Goal: Use online tool/utility: Utilize a website feature to perform a specific function

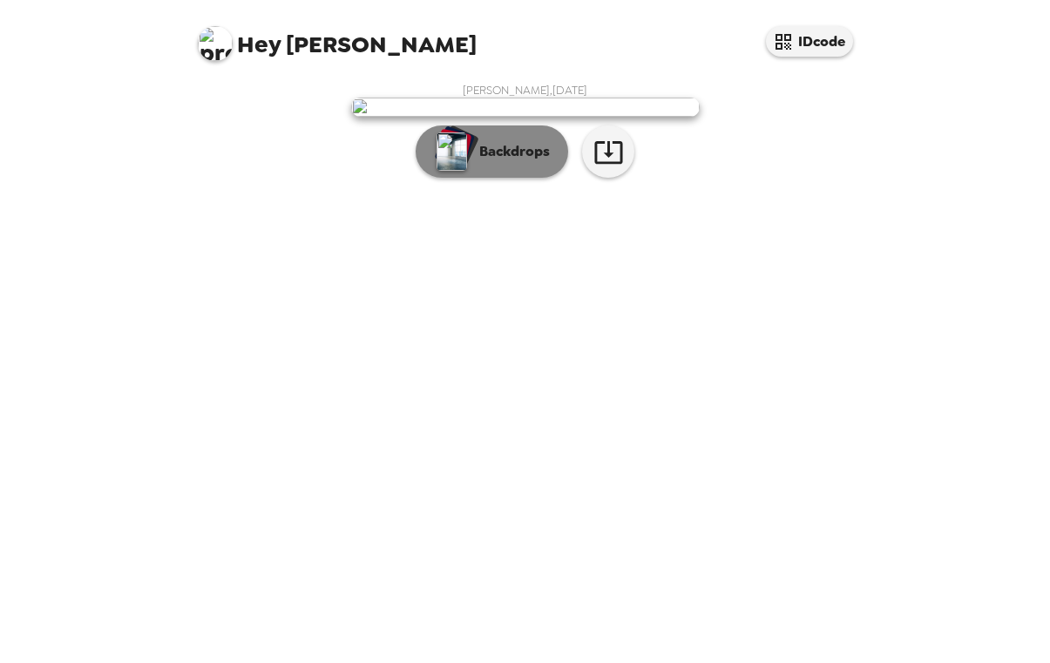
click at [493, 178] on button "Backdrops" at bounding box center [492, 151] width 152 height 52
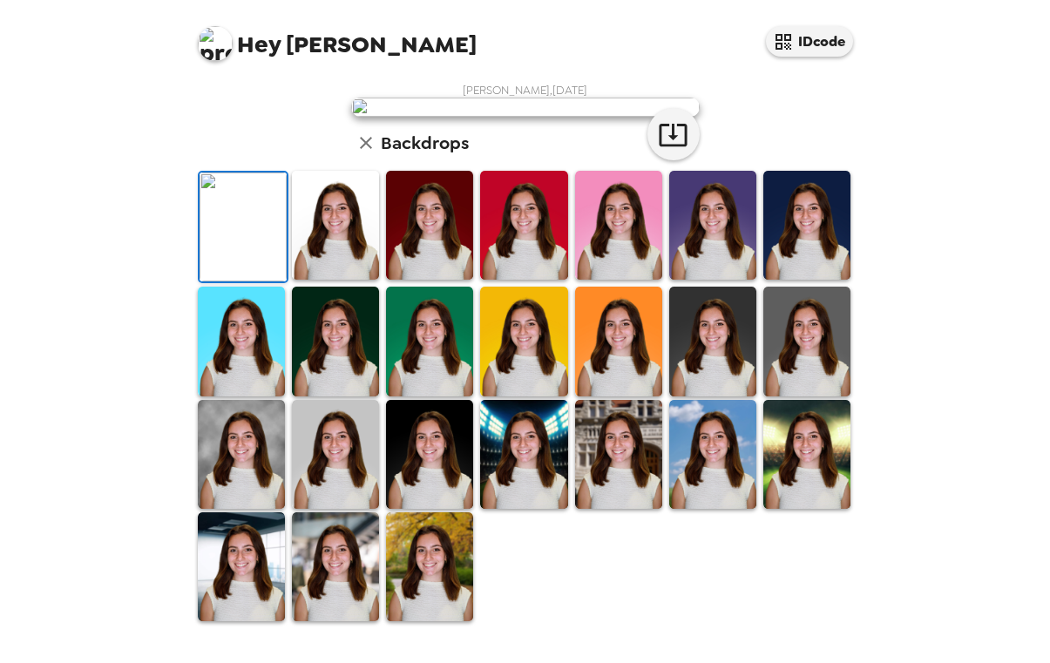
scroll to position [405, 0]
click at [331, 454] on img at bounding box center [335, 454] width 87 height 109
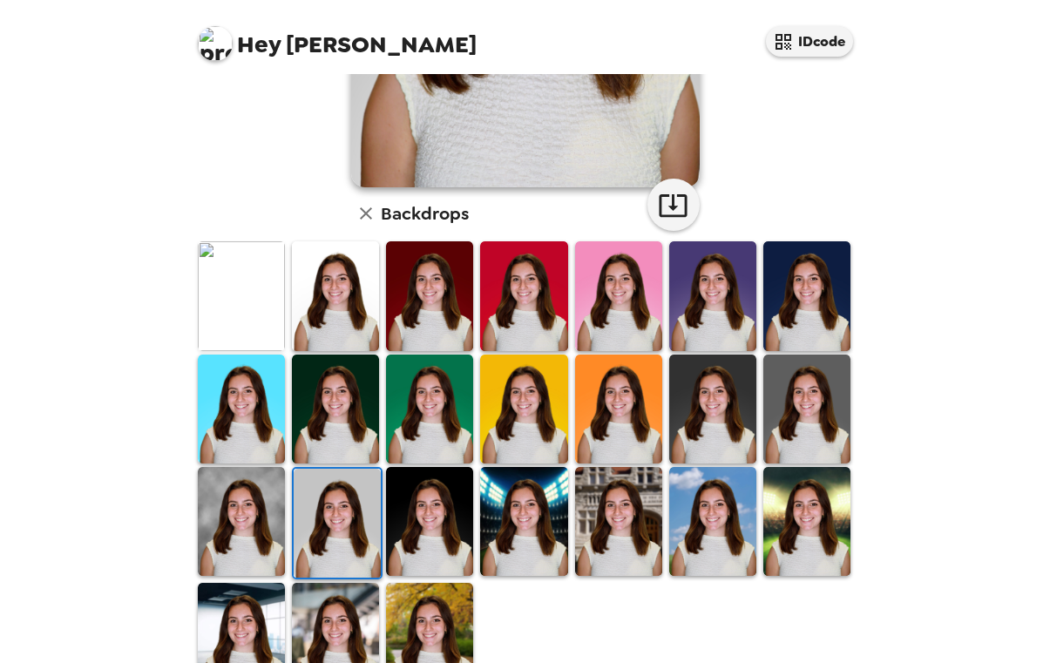
scroll to position [413, 0]
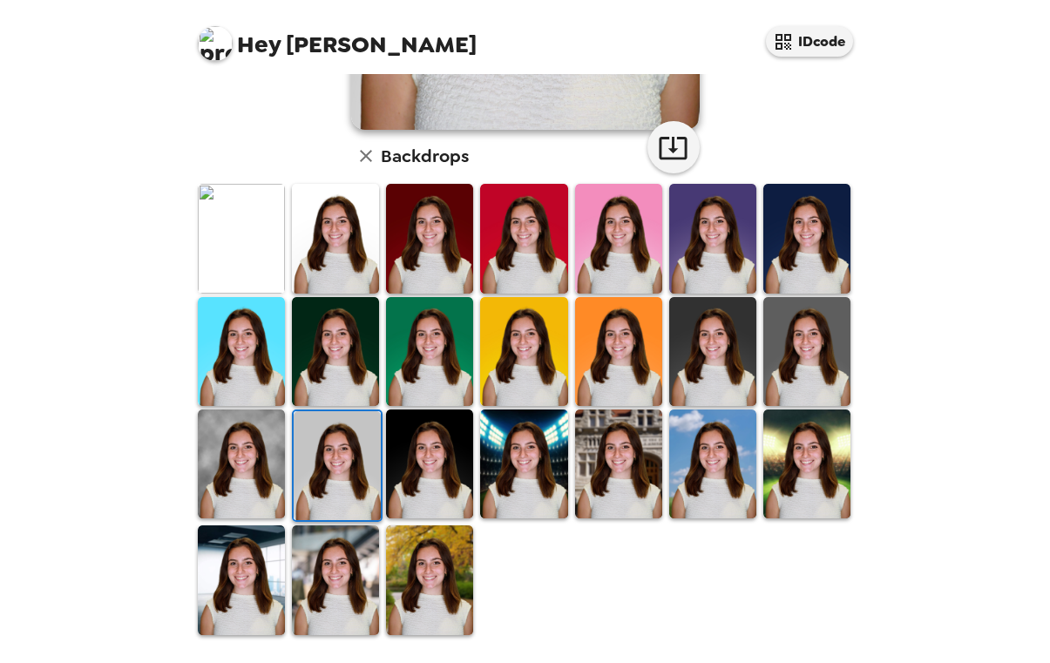
click at [409, 569] on img at bounding box center [429, 579] width 87 height 109
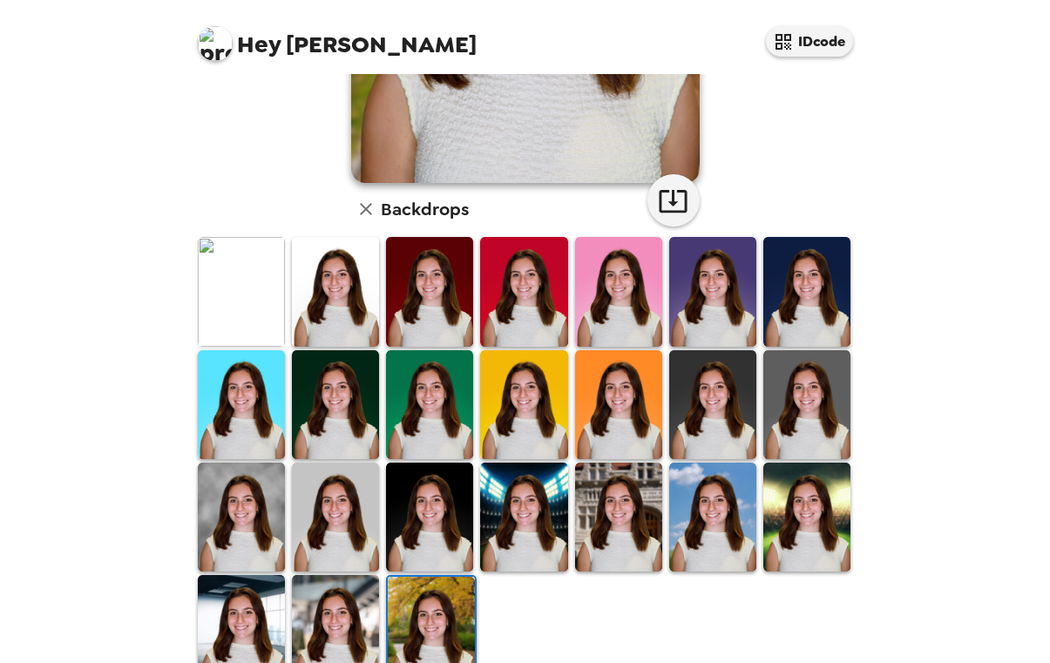
scroll to position [369, 0]
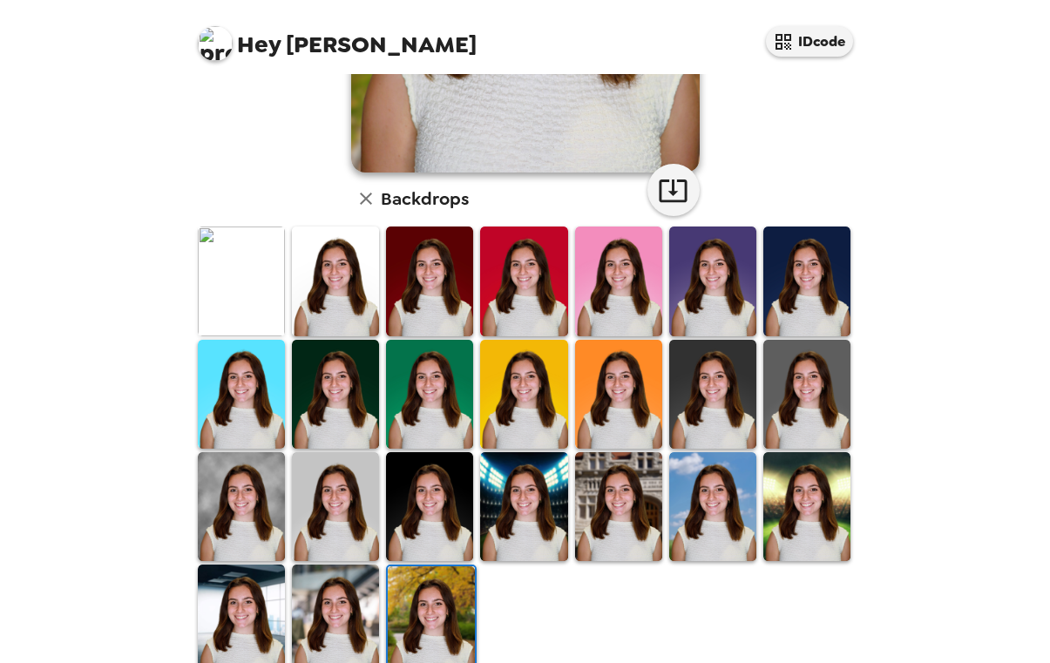
click at [249, 531] on img at bounding box center [241, 506] width 87 height 109
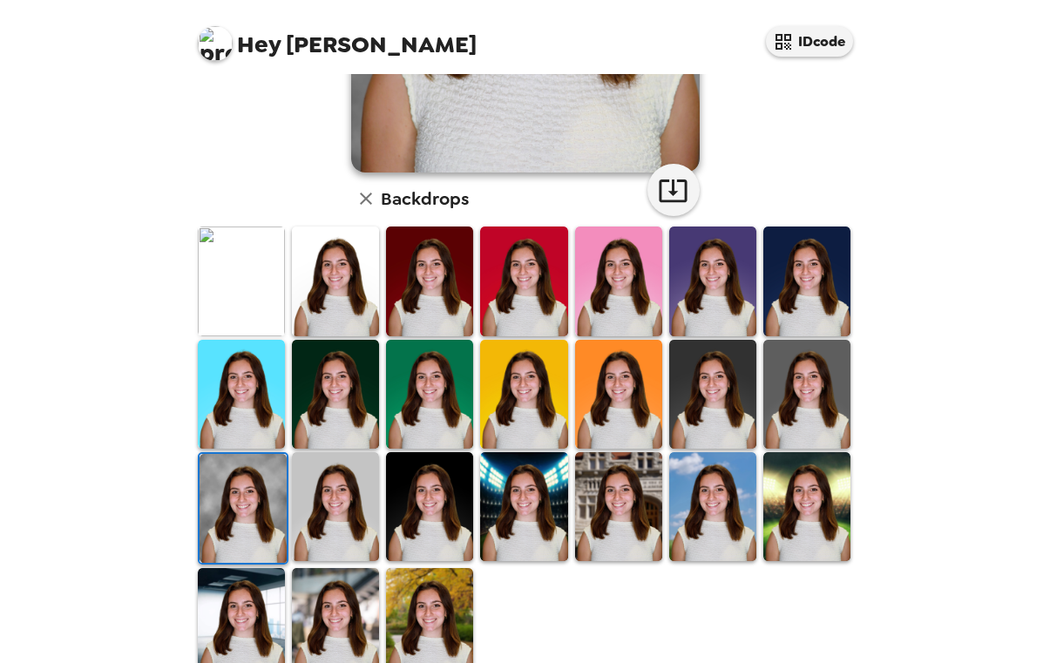
click at [249, 626] on img at bounding box center [241, 622] width 87 height 109
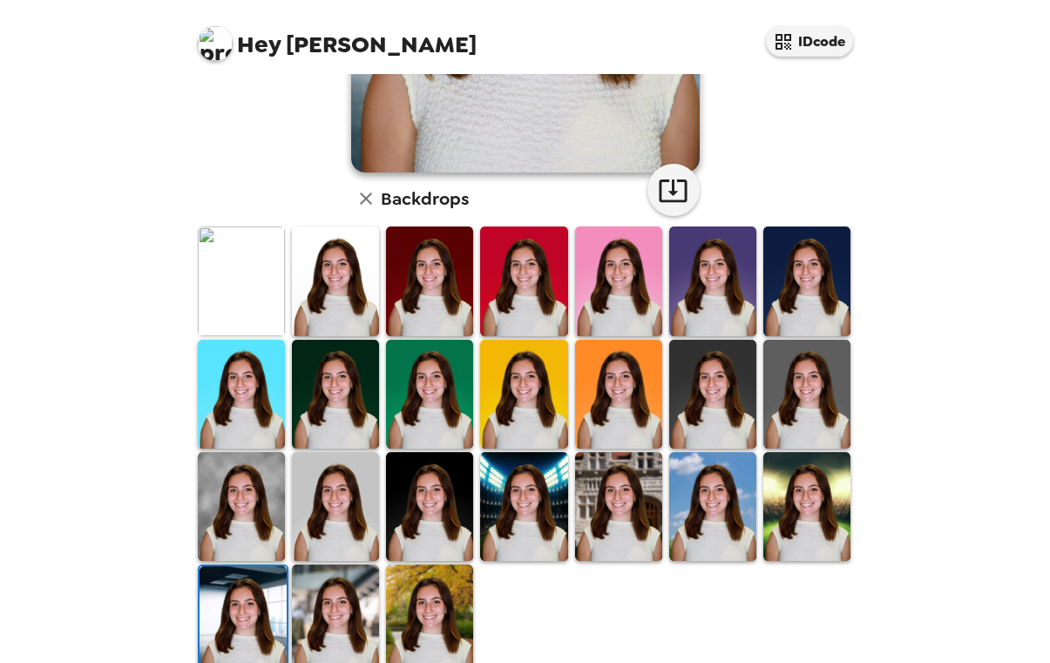
click at [348, 599] on img at bounding box center [335, 619] width 87 height 109
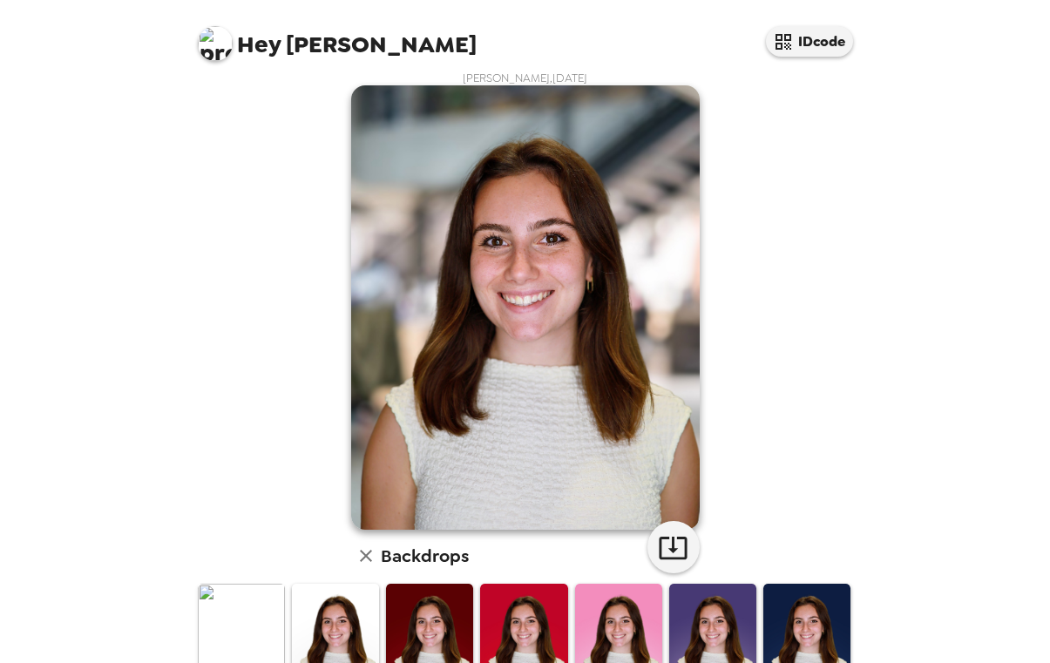
scroll to position [0, 0]
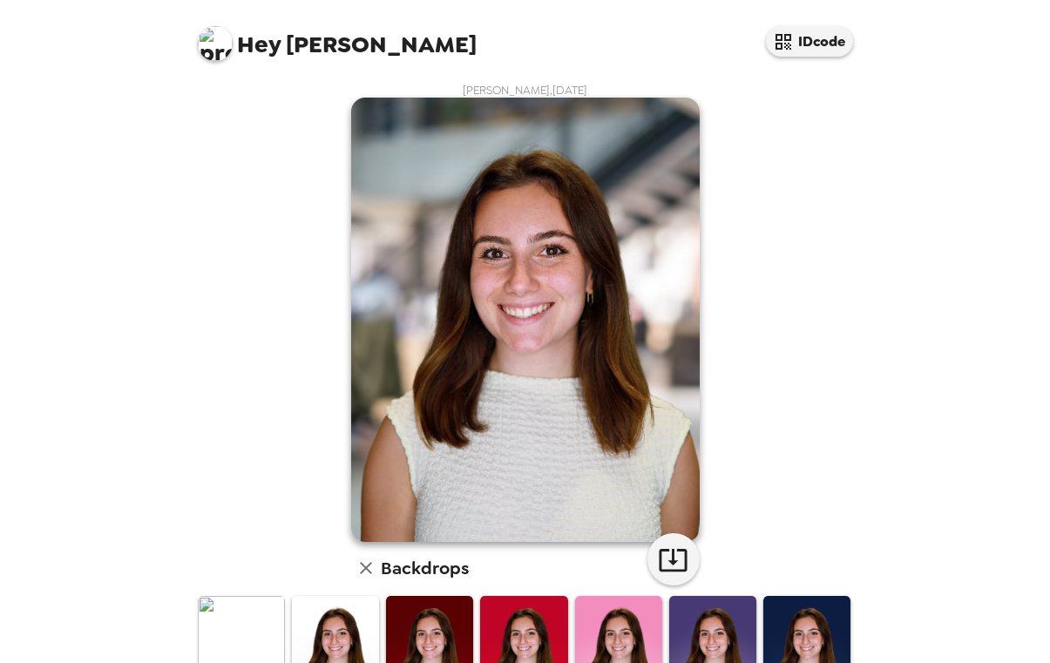
click at [728, 639] on img at bounding box center [712, 650] width 87 height 109
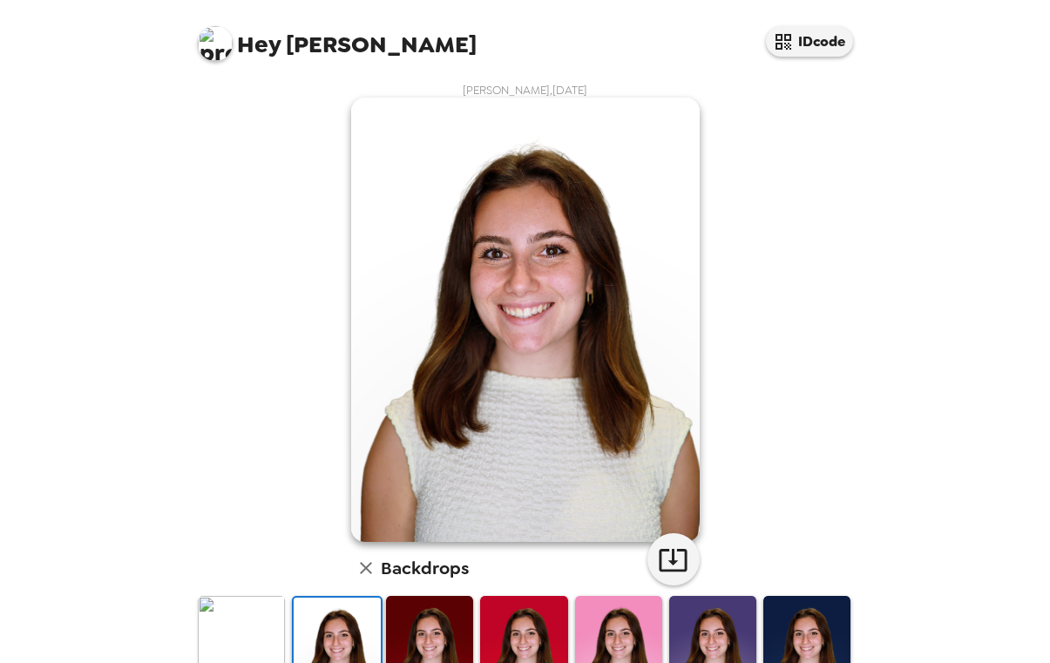
scroll to position [165, 0]
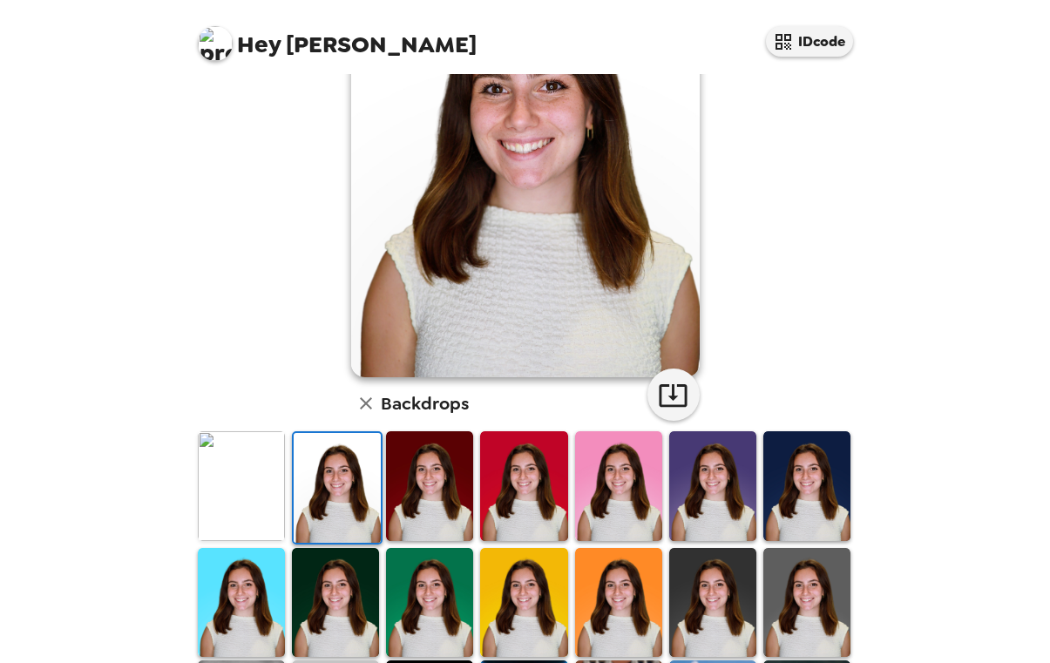
click at [241, 488] on img at bounding box center [241, 485] width 87 height 109
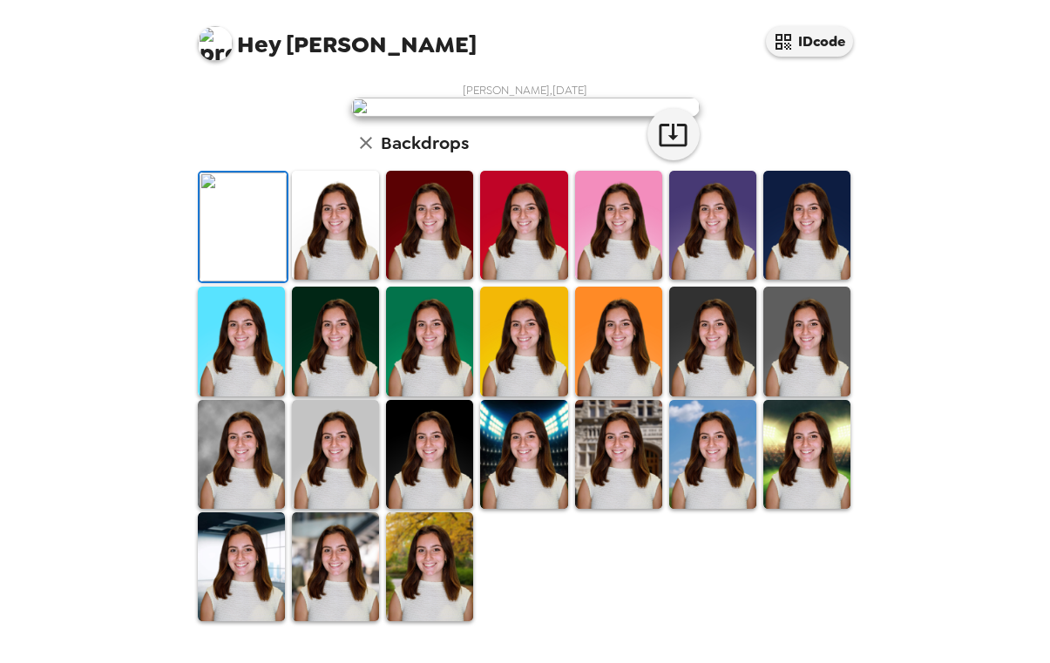
scroll to position [413, 0]
click at [531, 477] on img at bounding box center [523, 454] width 87 height 109
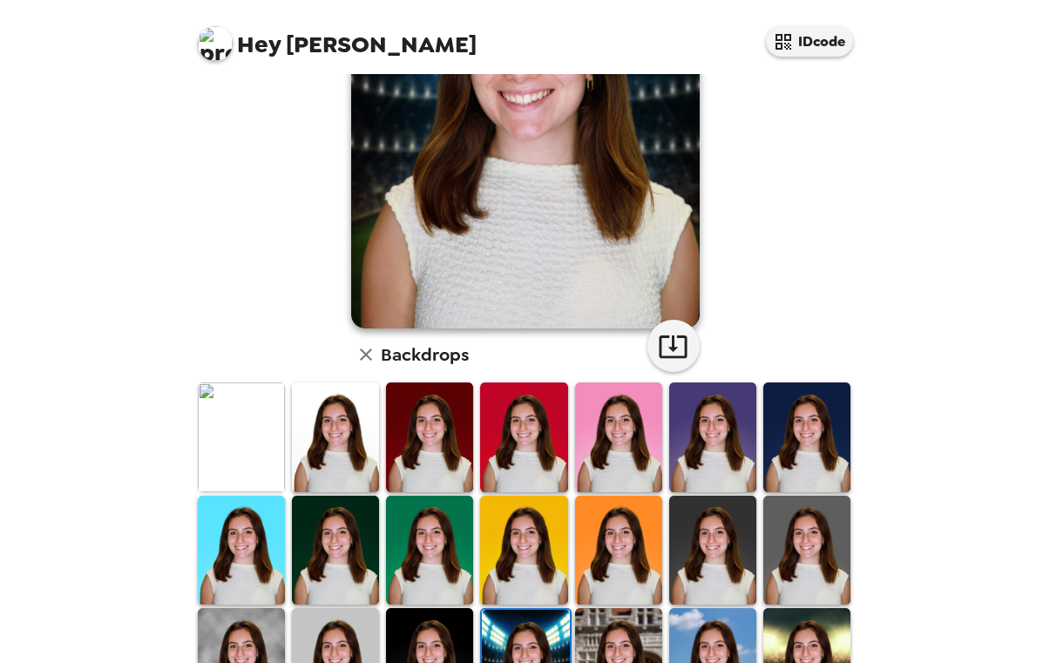
scroll to position [216, 0]
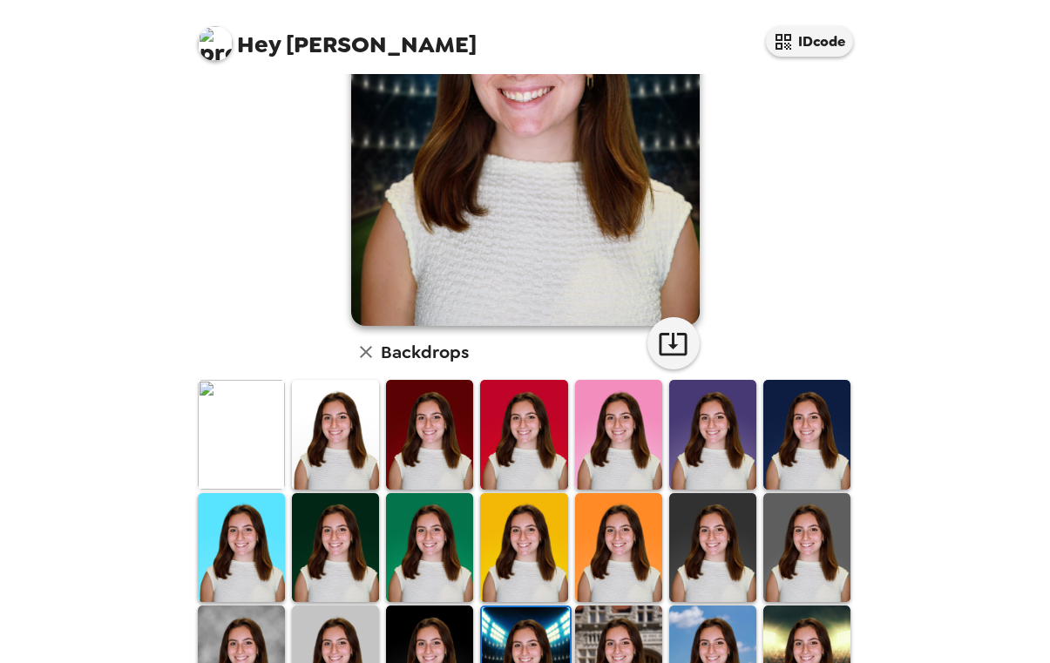
click at [616, 637] on img at bounding box center [618, 659] width 87 height 109
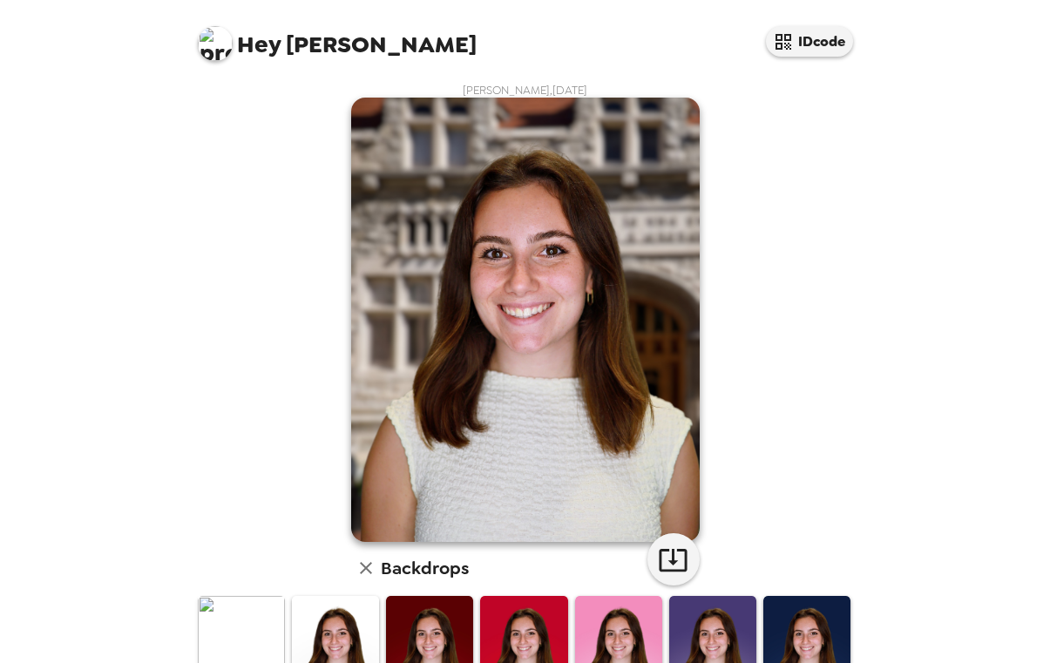
scroll to position [163, 0]
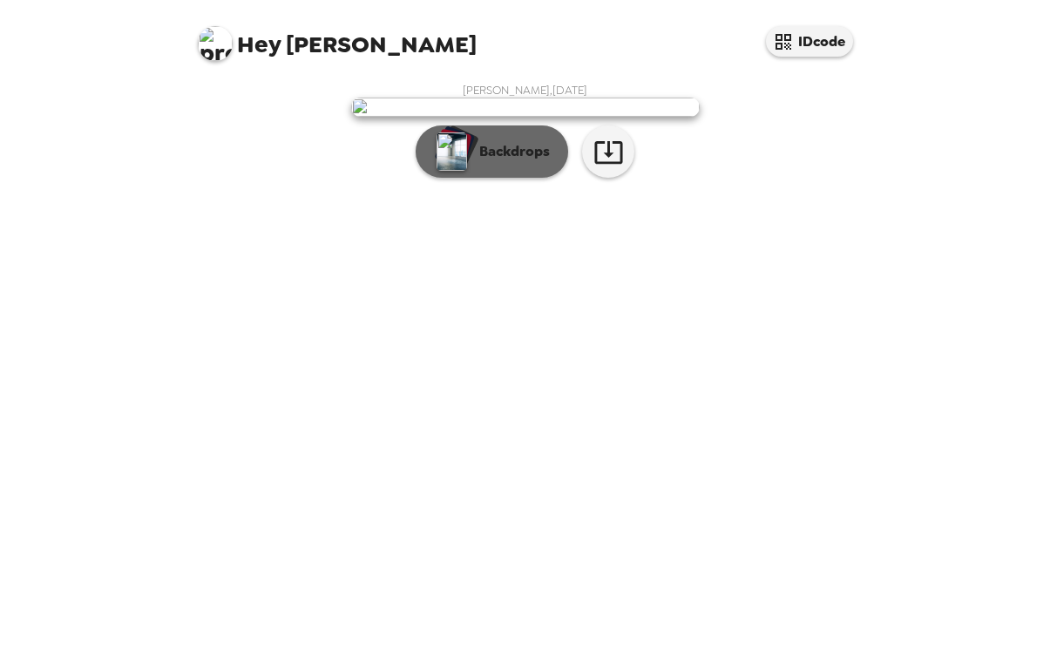
click at [550, 178] on button "Backdrops" at bounding box center [492, 151] width 152 height 52
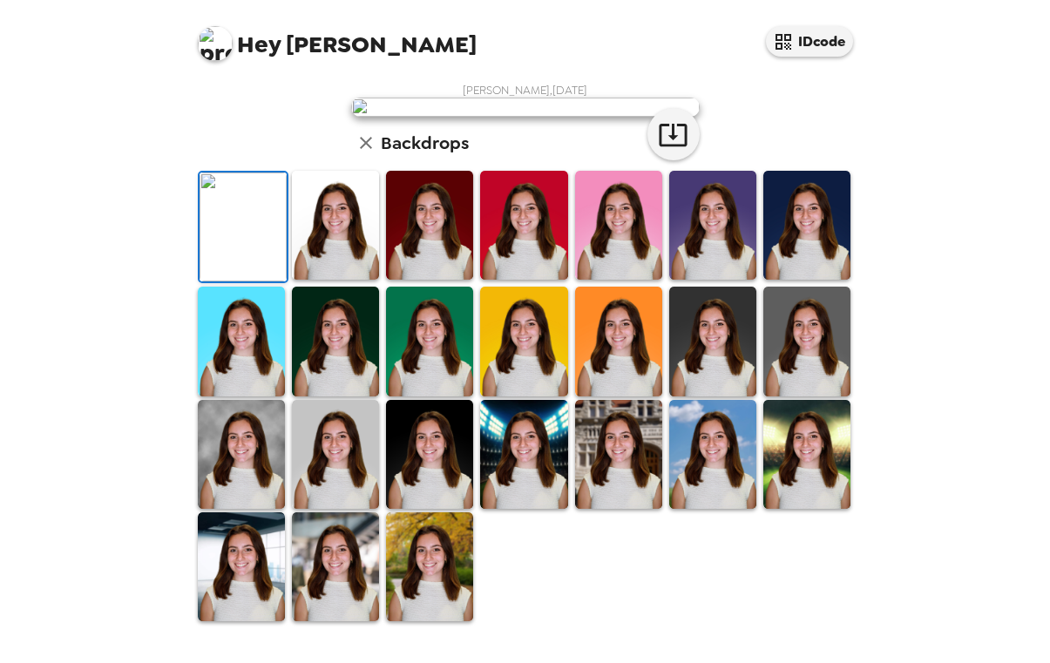
scroll to position [336, 0]
click at [522, 396] on img at bounding box center [523, 341] width 87 height 109
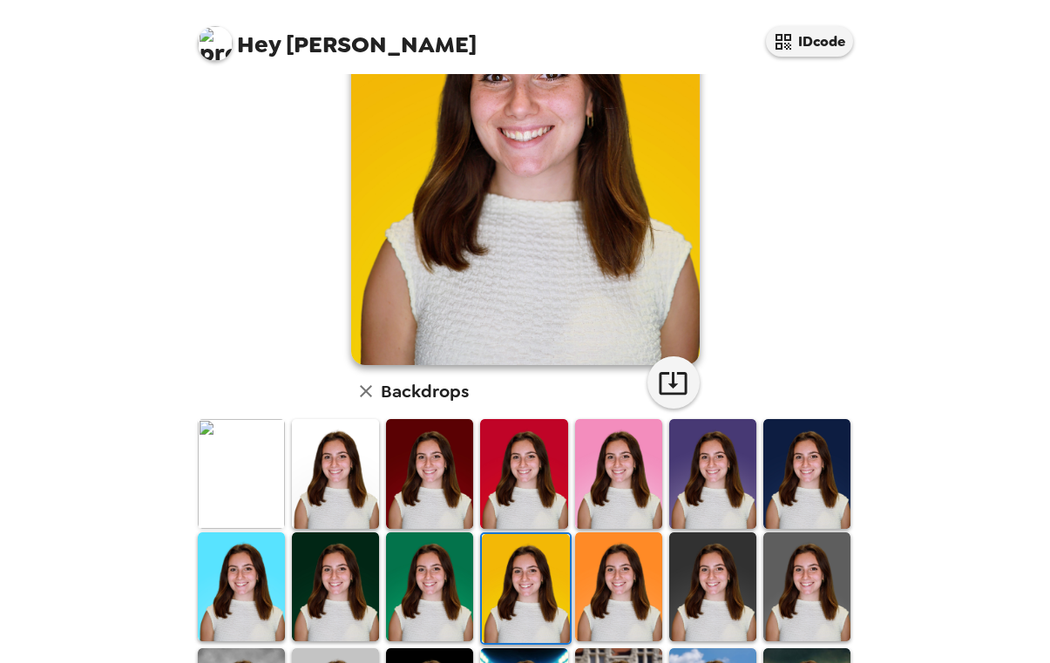
scroll to position [0, 0]
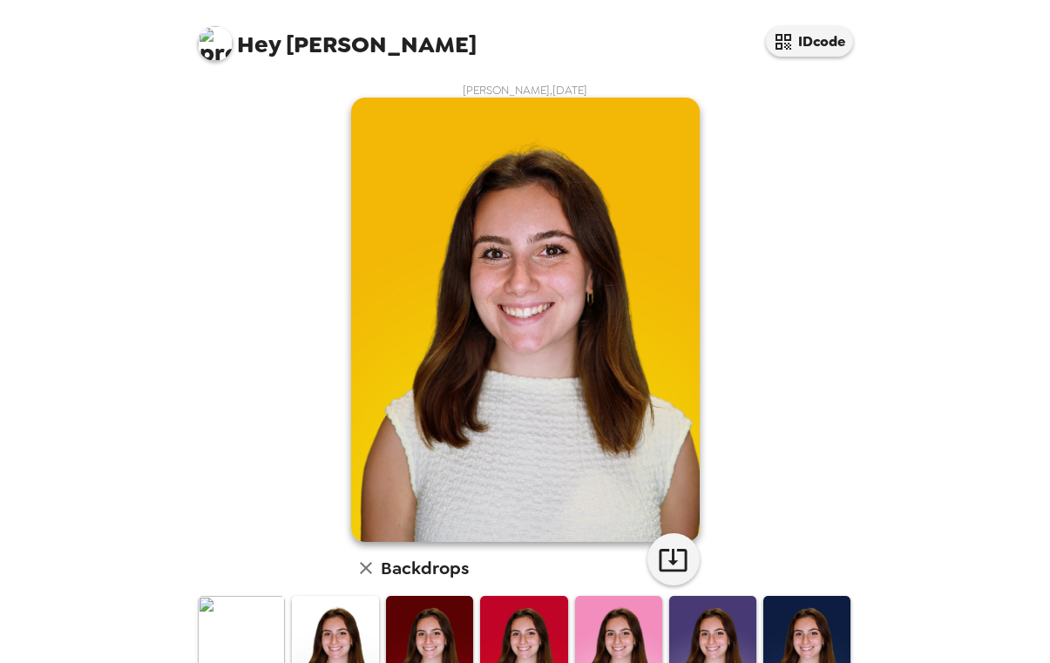
click at [240, 614] on img at bounding box center [241, 650] width 87 height 109
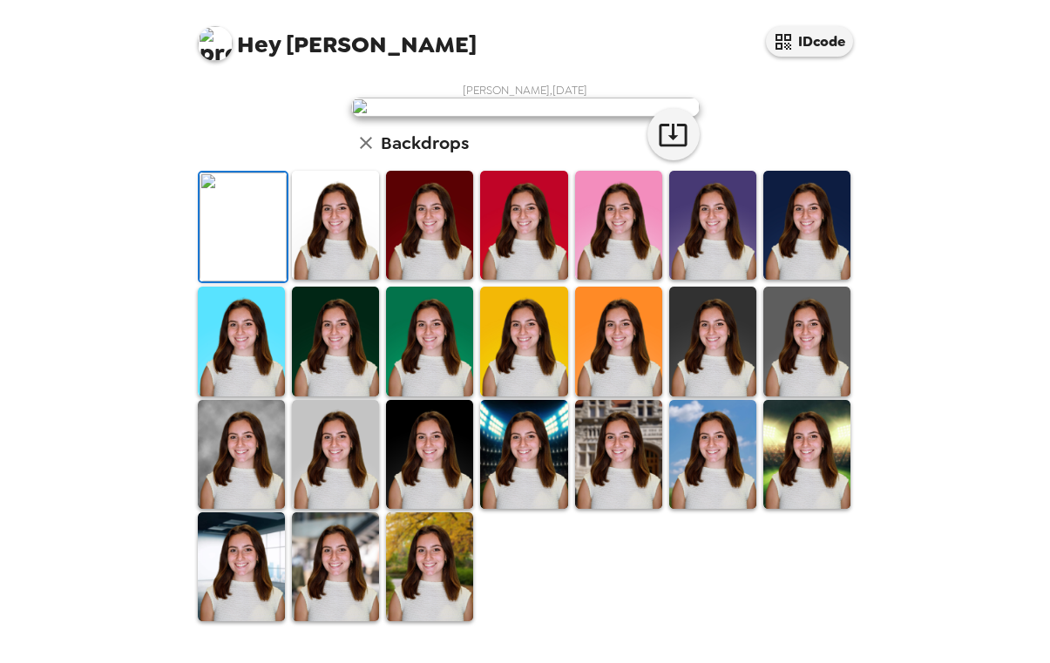
scroll to position [125, 0]
click at [361, 153] on icon "button" at bounding box center [365, 142] width 21 height 21
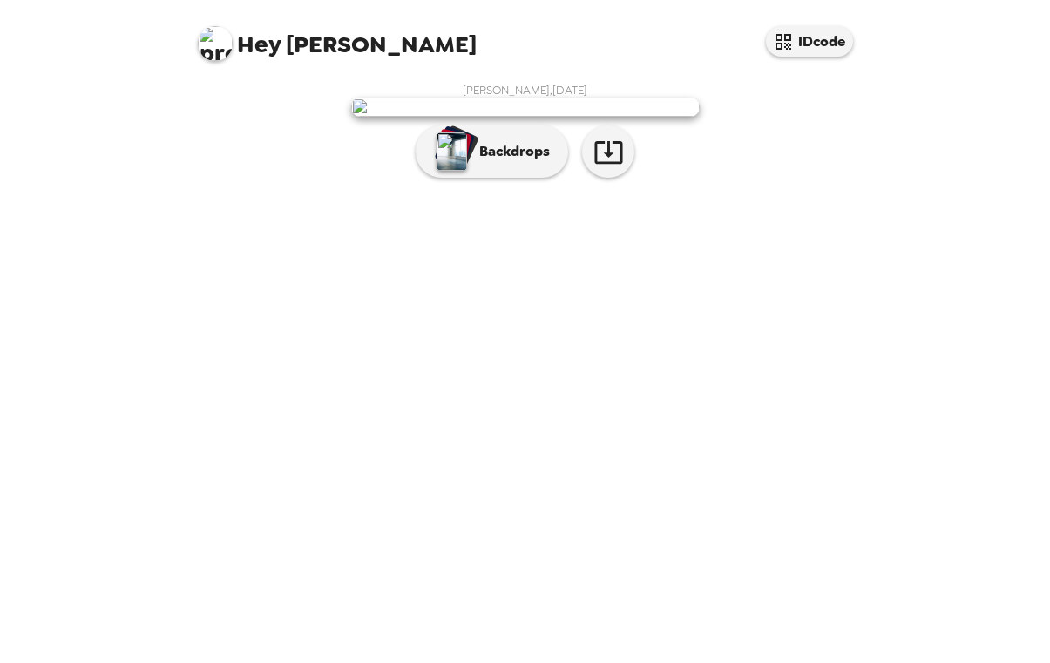
scroll to position [0, 0]
